Goal: Task Accomplishment & Management: Use online tool/utility

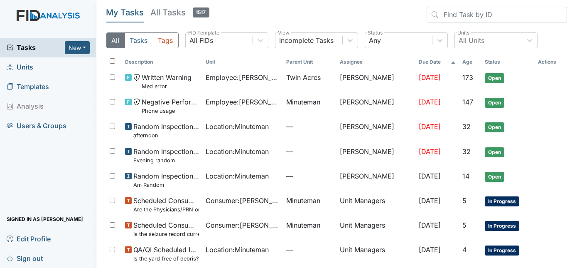
click at [24, 64] on span "Units" at bounding box center [20, 67] width 27 height 13
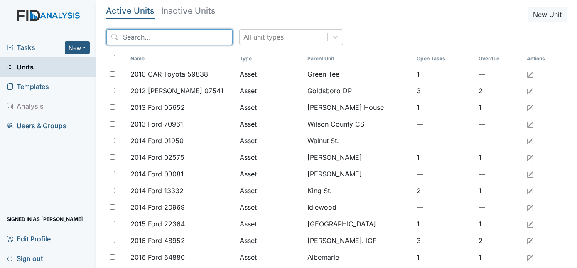
click at [170, 40] on input "search" at bounding box center [169, 37] width 126 height 16
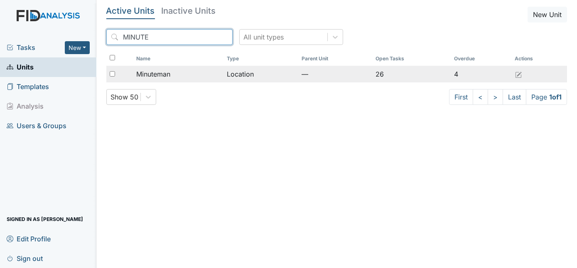
type input "MINUTE"
click at [112, 71] on input "checkbox" at bounding box center [112, 73] width 5 height 5
checkbox input "true"
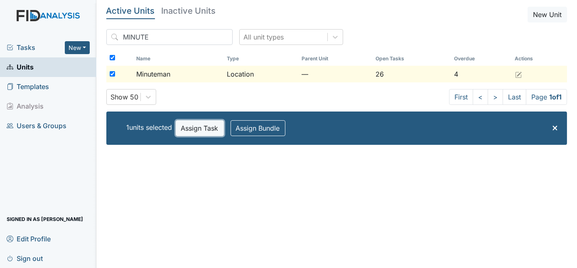
click at [198, 127] on button "Assign Task" at bounding box center [200, 128] width 48 height 16
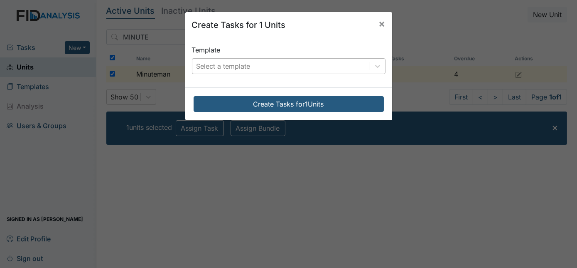
click at [234, 65] on div "Select a template" at bounding box center [224, 66] width 54 height 10
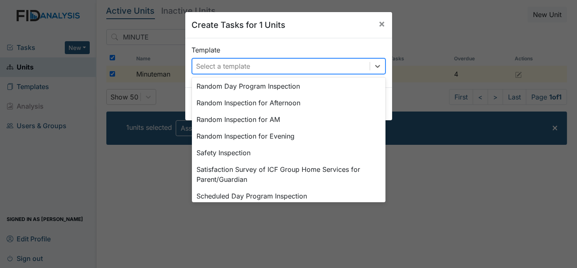
scroll to position [386, 0]
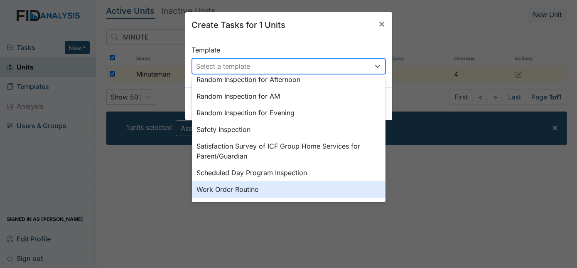
click at [241, 191] on div "Work Order Routine" at bounding box center [289, 189] width 194 height 17
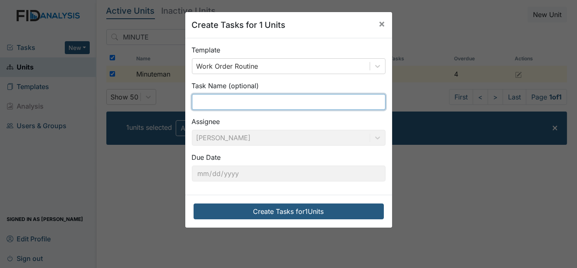
click at [222, 102] on input "text" at bounding box center [289, 102] width 194 height 16
click at [213, 101] on input "DRIER KNOB" at bounding box center [289, 102] width 194 height 16
click at [247, 104] on input "DRYER KNOB" at bounding box center [289, 102] width 194 height 16
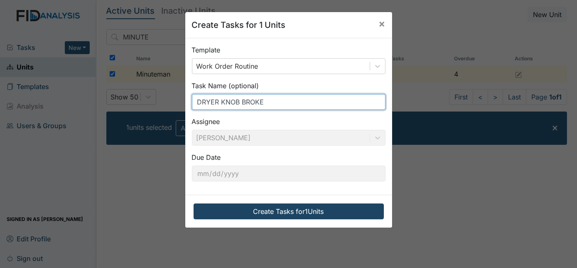
type input "DRYER KNOB BROKE"
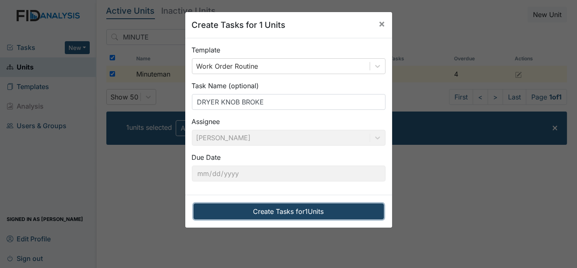
click at [272, 212] on button "Create Tasks for 1 Units" at bounding box center [289, 211] width 190 height 16
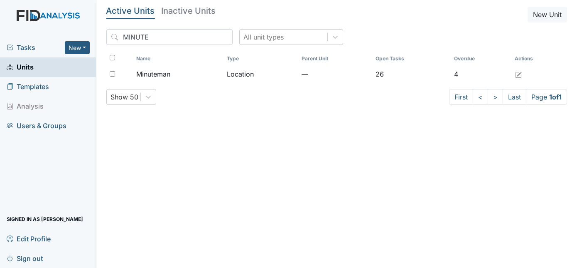
click at [29, 49] on span "Tasks" at bounding box center [36, 47] width 58 height 10
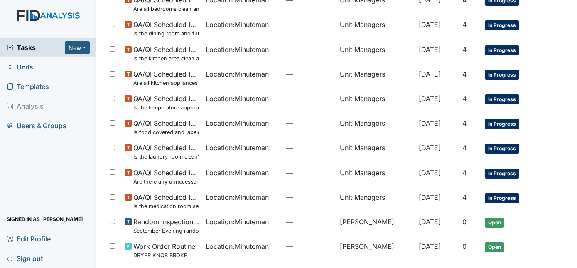
scroll to position [403, 0]
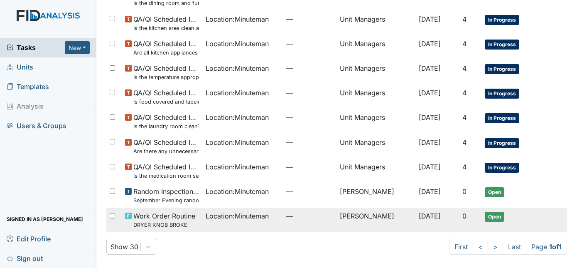
click at [283, 224] on td "—" at bounding box center [309, 219] width 53 height 25
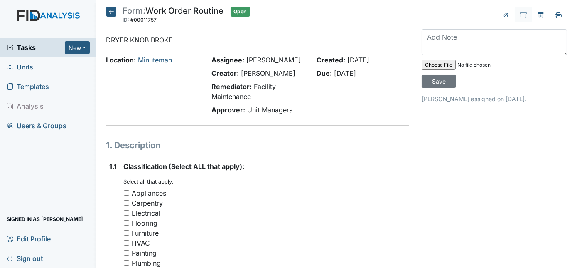
click at [139, 84] on div "Location: Minuteman" at bounding box center [152, 86] width 105 height 63
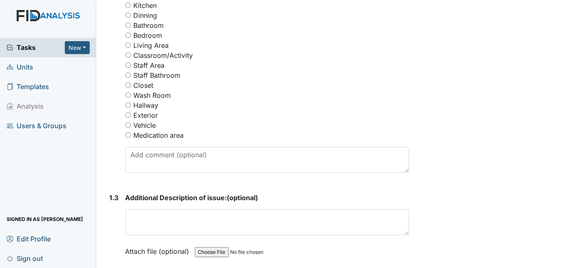
scroll to position [438, 0]
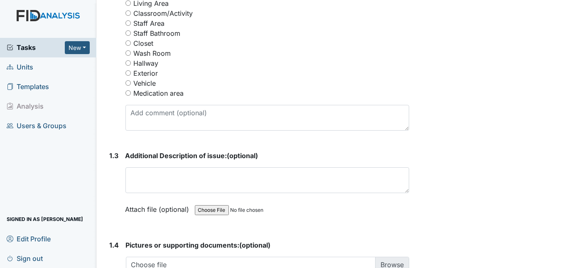
click at [263, 72] on div "Exterior" at bounding box center [268, 73] width 284 height 10
